Goal: Information Seeking & Learning: Learn about a topic

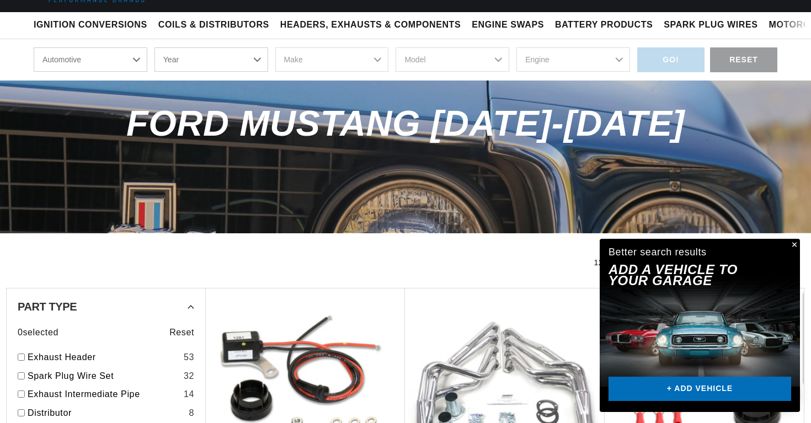
scroll to position [92, 0]
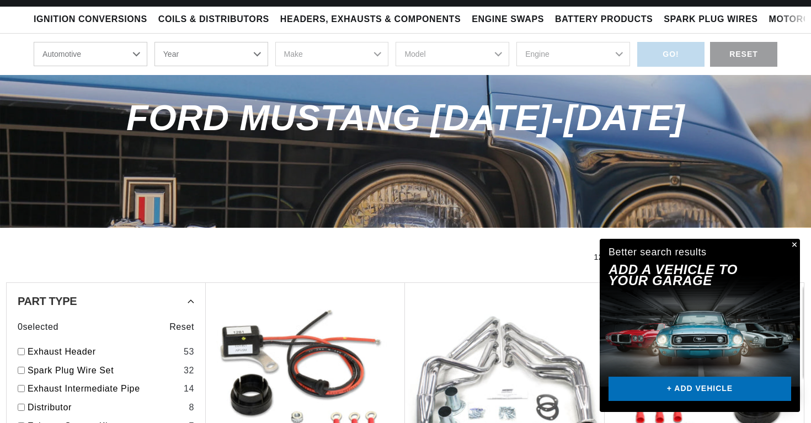
click at [792, 244] on button "Close" at bounding box center [792, 245] width 13 height 13
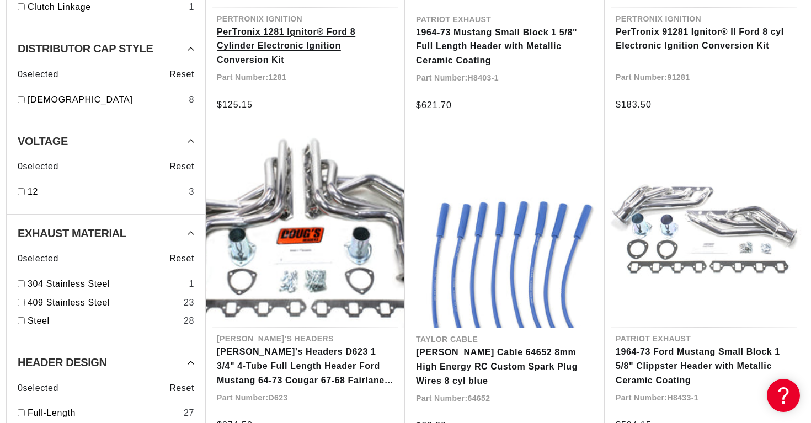
scroll to position [567, 0]
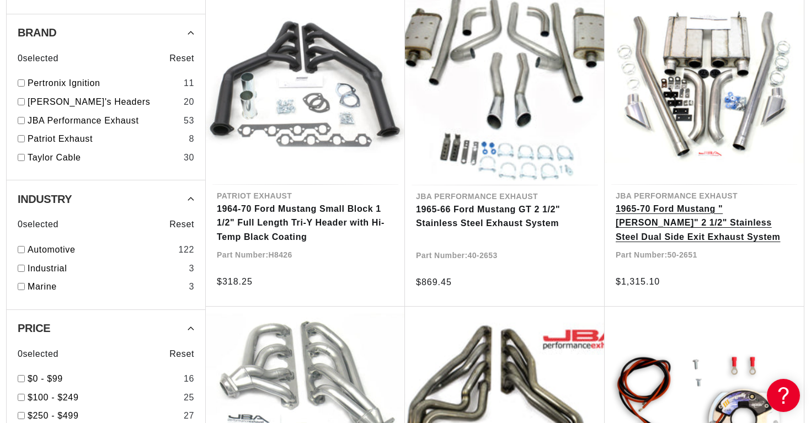
scroll to position [1673, 0]
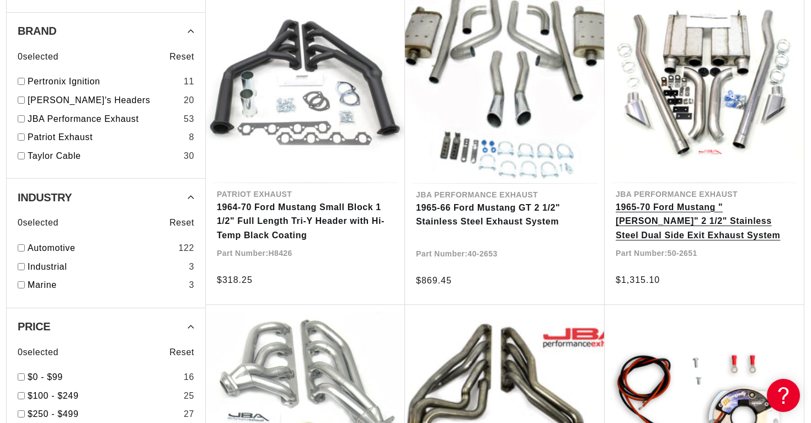
click at [705, 223] on link "1965-70 Ford Mustang "Eleanor" 2 1/2" Stainless Steel Dual Side Exit Exhaust Sy…" at bounding box center [703, 221] width 177 height 42
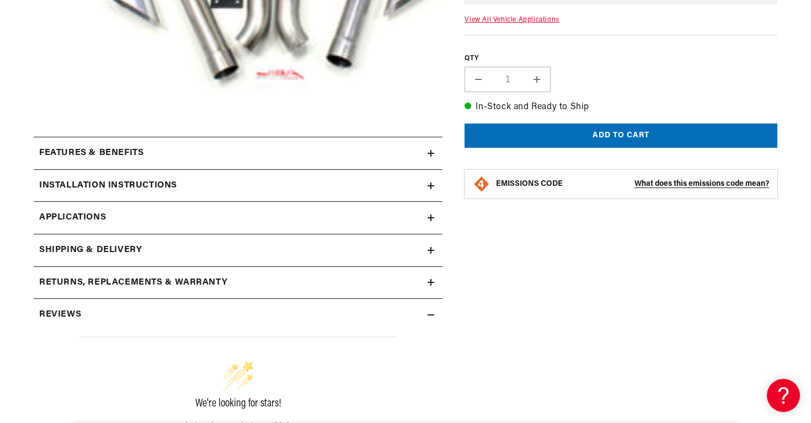
scroll to position [410, 0]
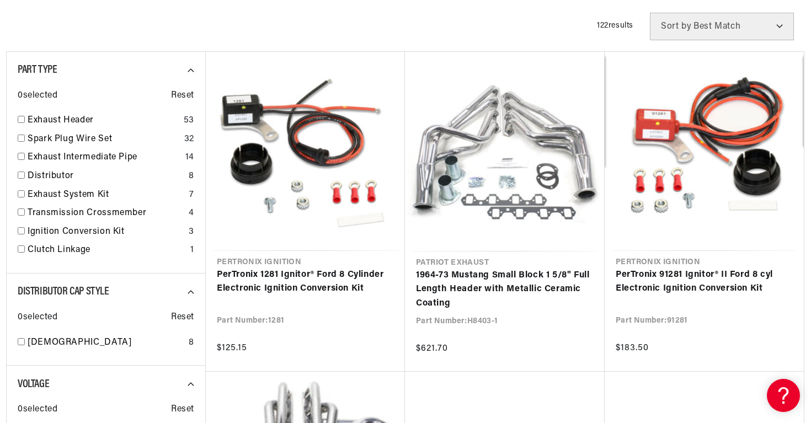
scroll to position [383, 0]
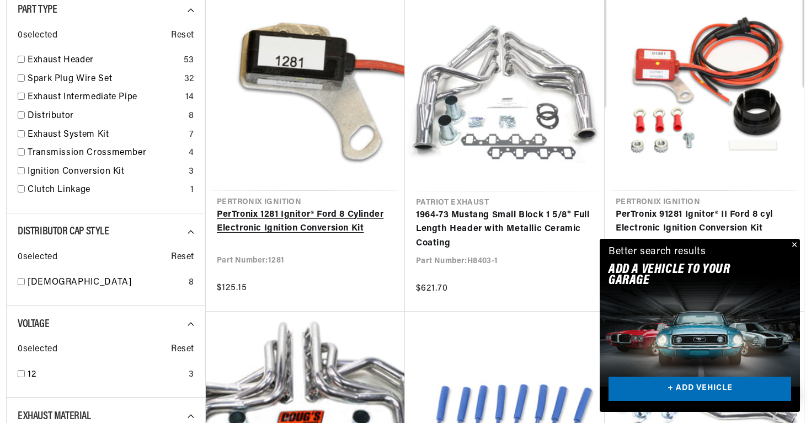
click at [332, 208] on link "PerTronix 1281 Ignitor® Ford 8 Cylinder Electronic Ignition Conversion Kit" at bounding box center [305, 222] width 177 height 28
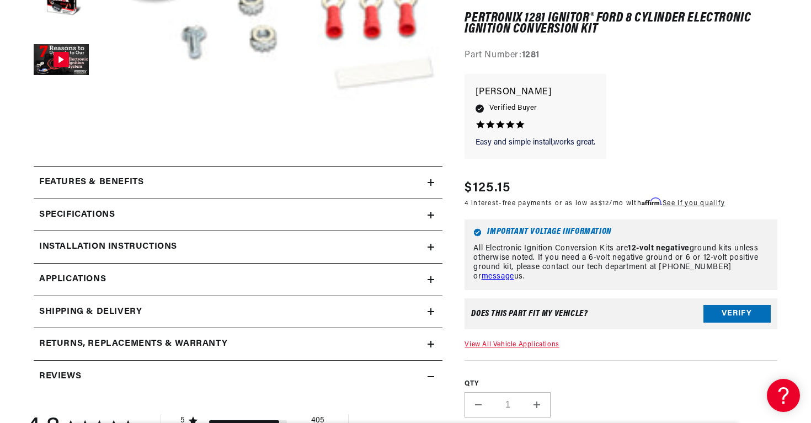
scroll to position [377, 0]
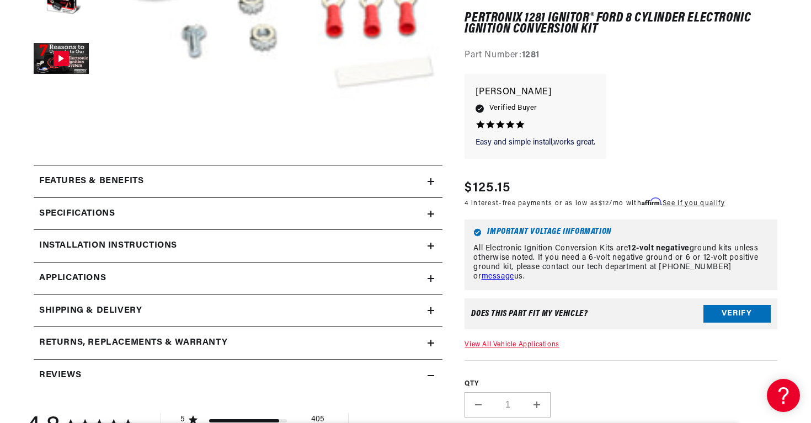
click at [369, 253] on div "Installation instructions" at bounding box center [231, 246] width 394 height 14
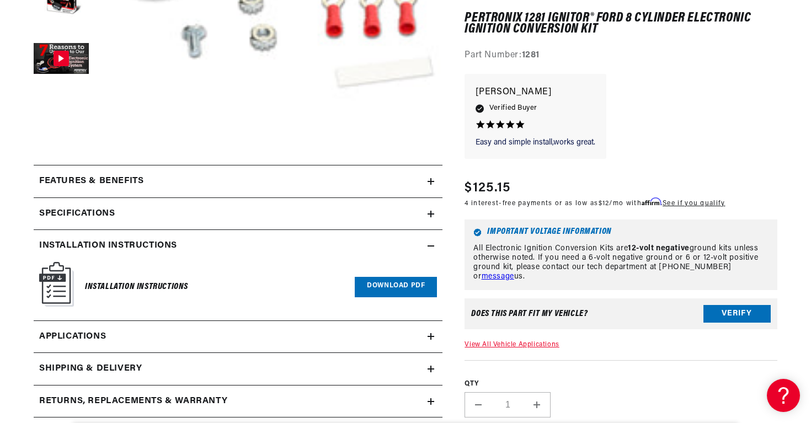
click at [151, 287] on h6 "Installation Instructions" at bounding box center [136, 287] width 103 height 15
click at [379, 281] on link "Download PDF" at bounding box center [396, 287] width 82 height 20
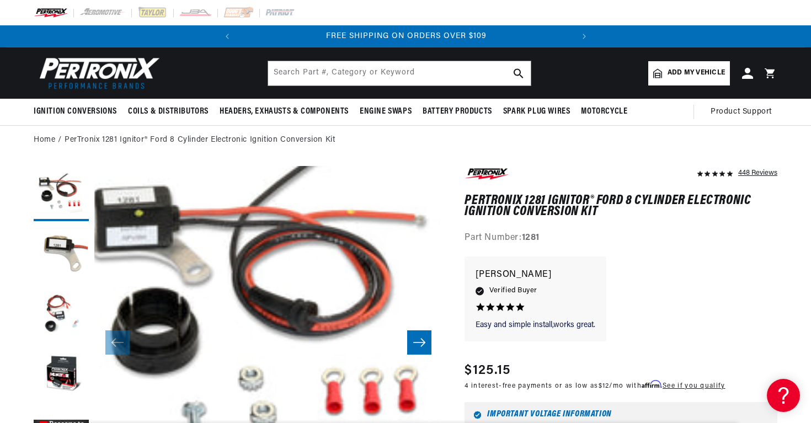
scroll to position [0, 41]
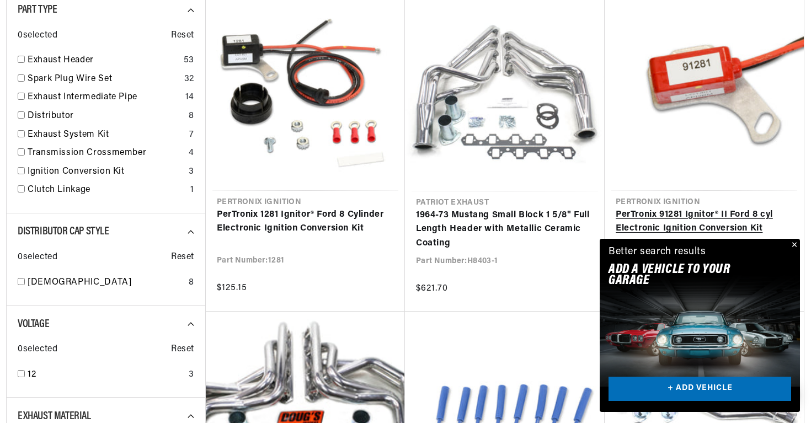
click at [729, 213] on link "PerTronix 91281 Ignitor® II Ford 8 cyl Electronic Ignition Conversion Kit" at bounding box center [703, 222] width 177 height 28
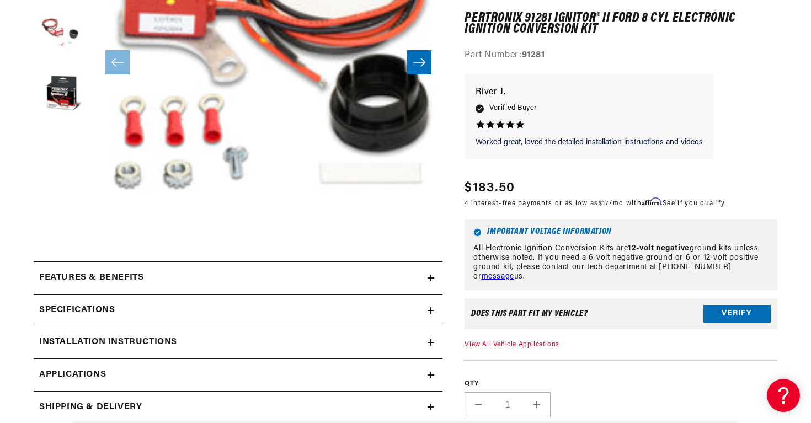
scroll to position [326, 0]
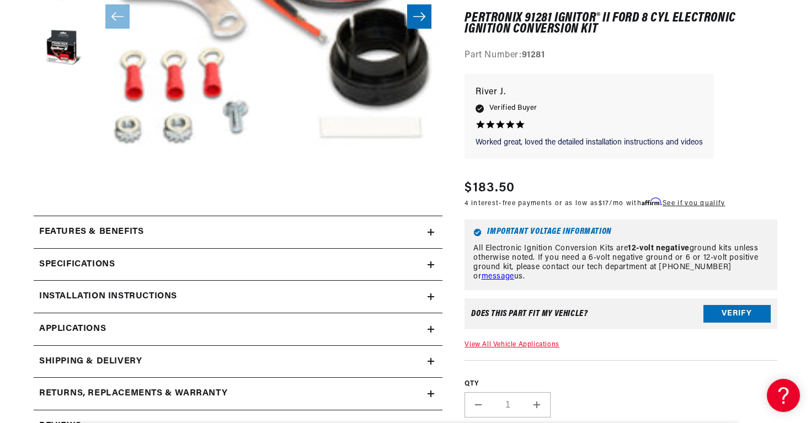
click at [313, 266] on div "Specifications" at bounding box center [231, 264] width 394 height 14
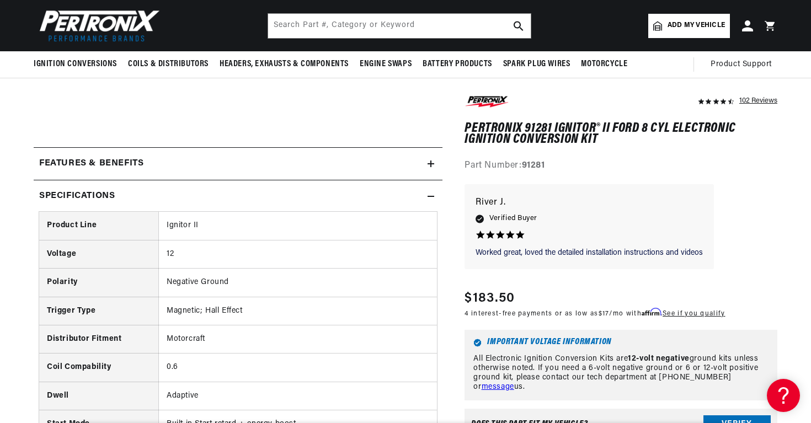
scroll to position [323, 0]
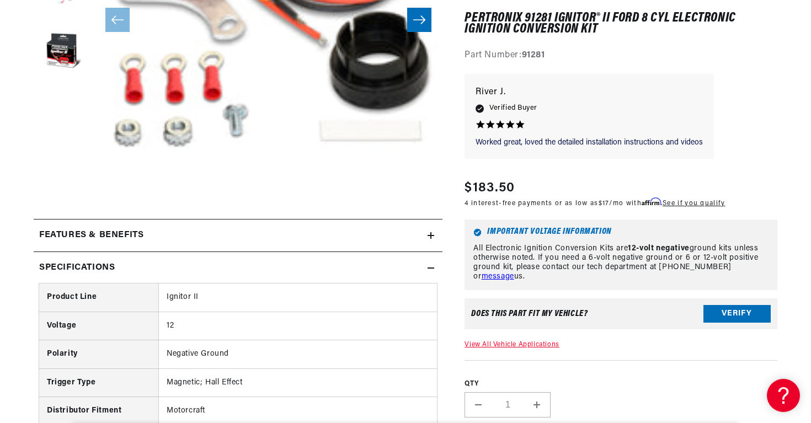
click at [283, 235] on div "Features & Benefits" at bounding box center [231, 235] width 394 height 14
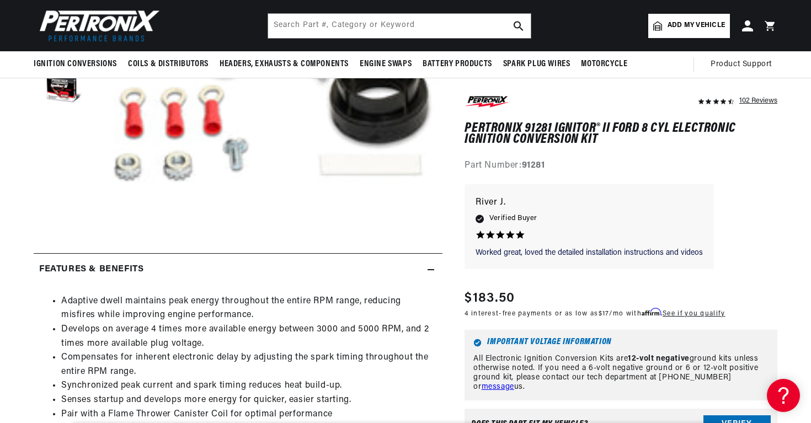
scroll to position [0, 0]
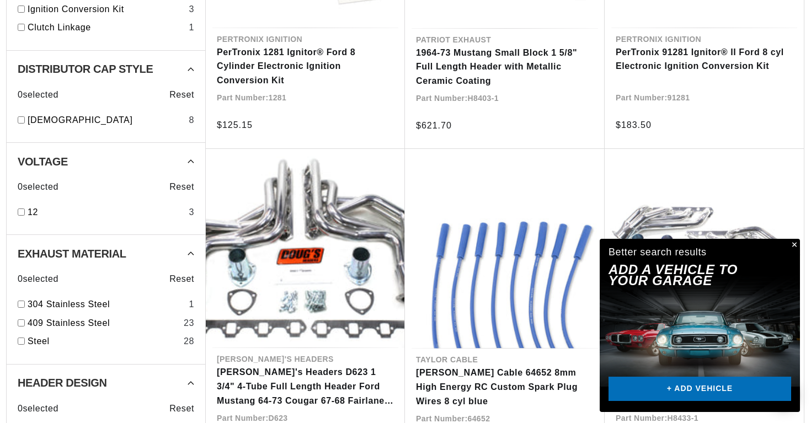
scroll to position [556, 0]
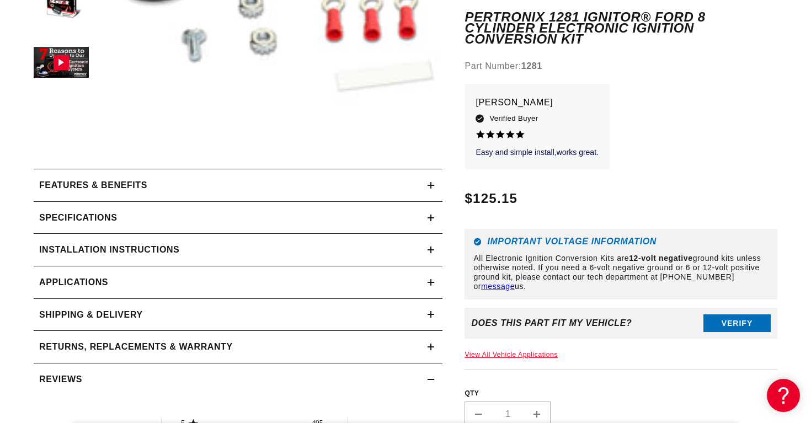
scroll to position [384, 0]
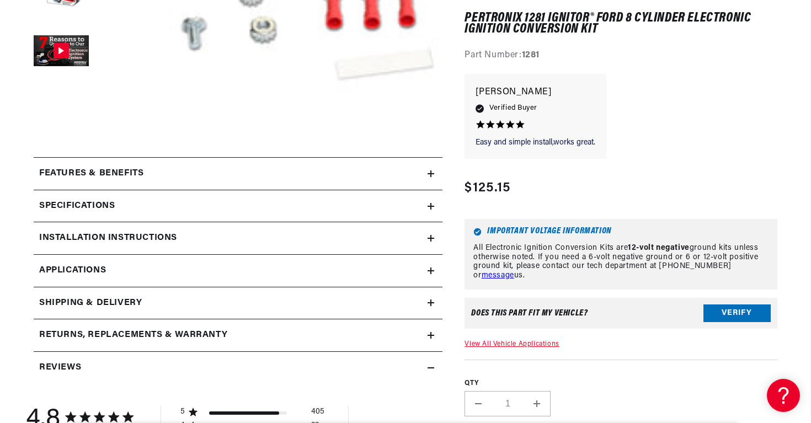
click at [195, 185] on summary "Features & Benefits" at bounding box center [238, 174] width 409 height 32
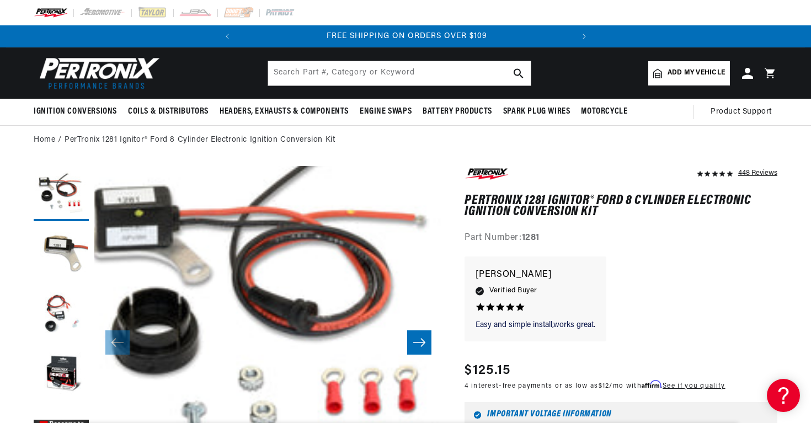
scroll to position [0, 334]
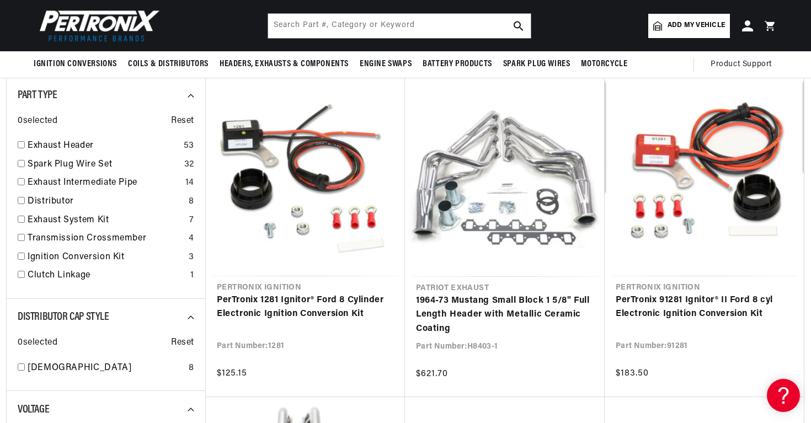
scroll to position [297, 0]
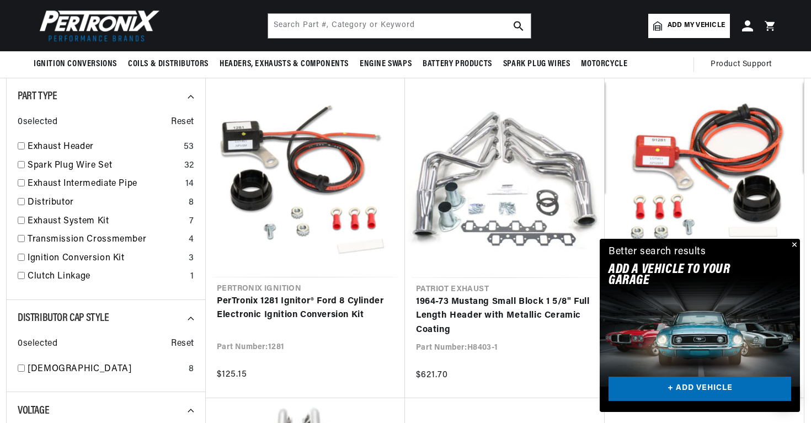
click at [797, 244] on button "Close" at bounding box center [792, 245] width 13 height 13
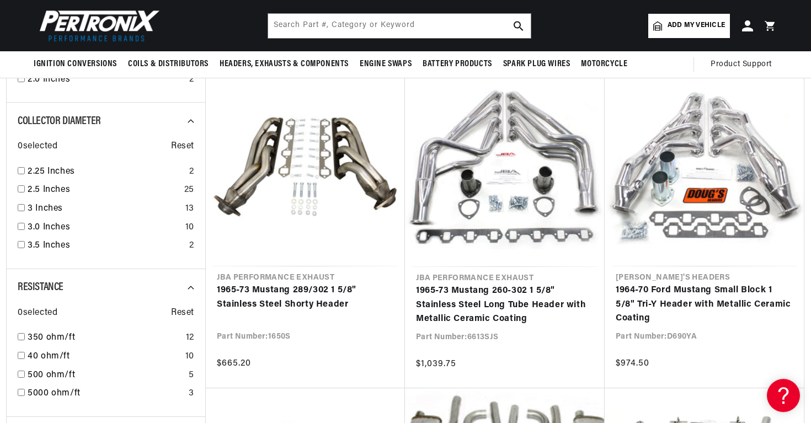
scroll to position [1269, 0]
